Goal: Information Seeking & Learning: Learn about a topic

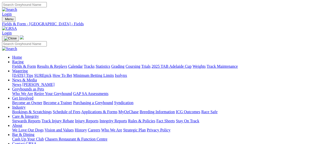
click at [24, 60] on link "Racing" at bounding box center [17, 62] width 11 height 4
click at [83, 64] on link "Calendar" at bounding box center [75, 66] width 15 height 4
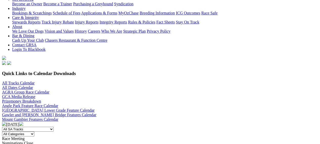
scroll to position [104, 0]
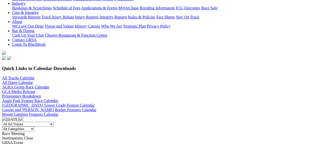
click at [54, 122] on select "All SA Tracks Angle Park Gawler Mount Gambier Murray Bridge Virginia GOTBA Cour…" at bounding box center [28, 124] width 52 height 5
select select "1"
click at [43, 122] on select "All SA Tracks Angle Park Gawler Mount Gambier Murray Bridge Virginia GOTBA Cour…" at bounding box center [28, 124] width 52 height 5
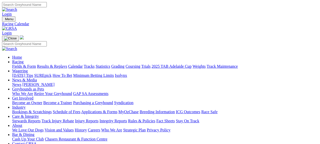
scroll to position [126, 0]
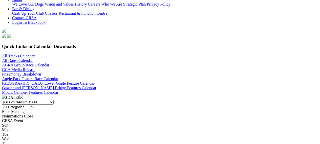
click at [23, 95] on img at bounding box center [21, 97] width 4 height 4
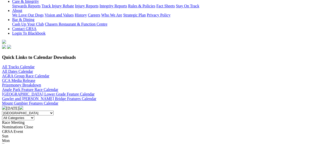
scroll to position [109, 0]
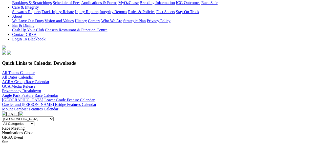
click at [23, 112] on img at bounding box center [21, 114] width 4 height 4
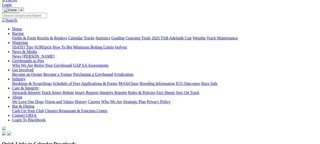
scroll to position [13, 0]
